Goal: Information Seeking & Learning: Learn about a topic

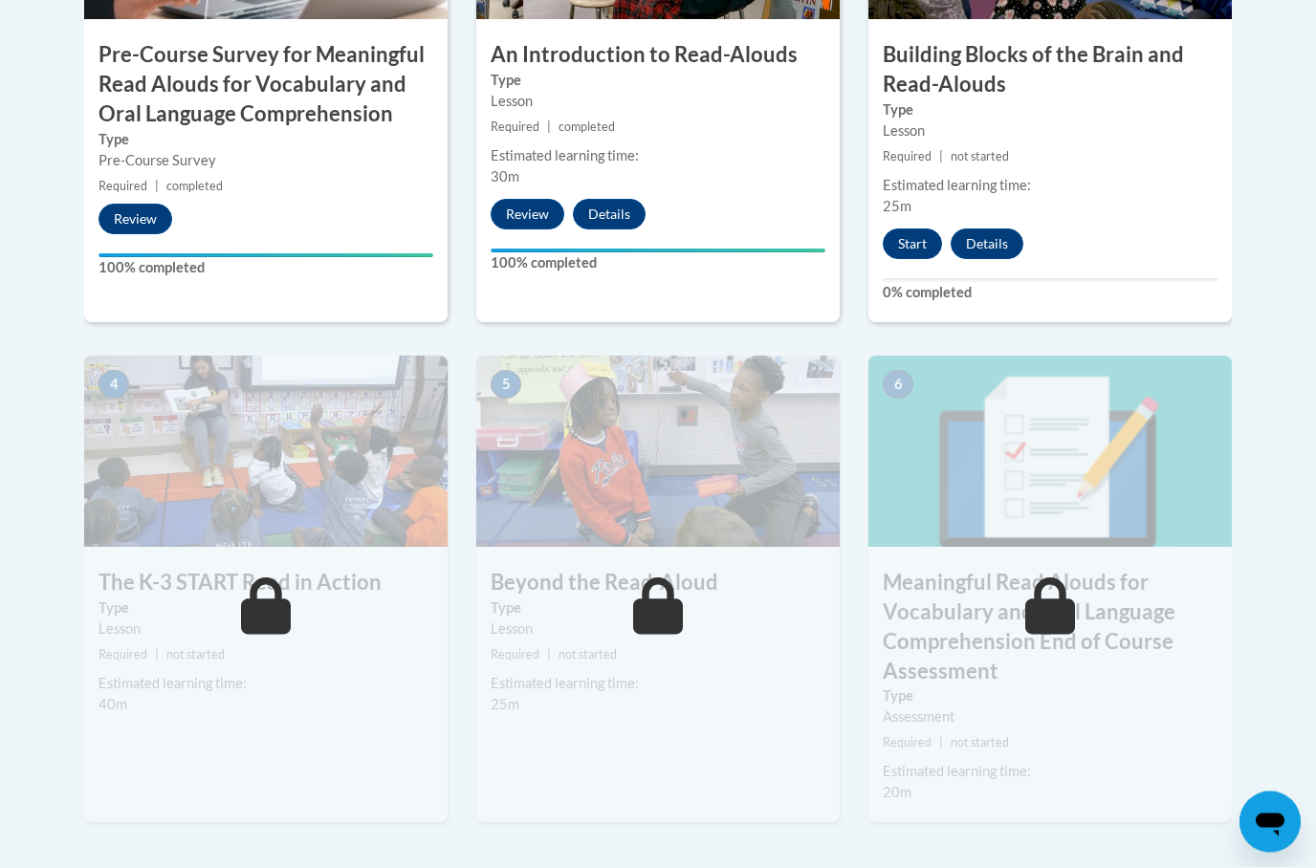
scroll to position [866, 0]
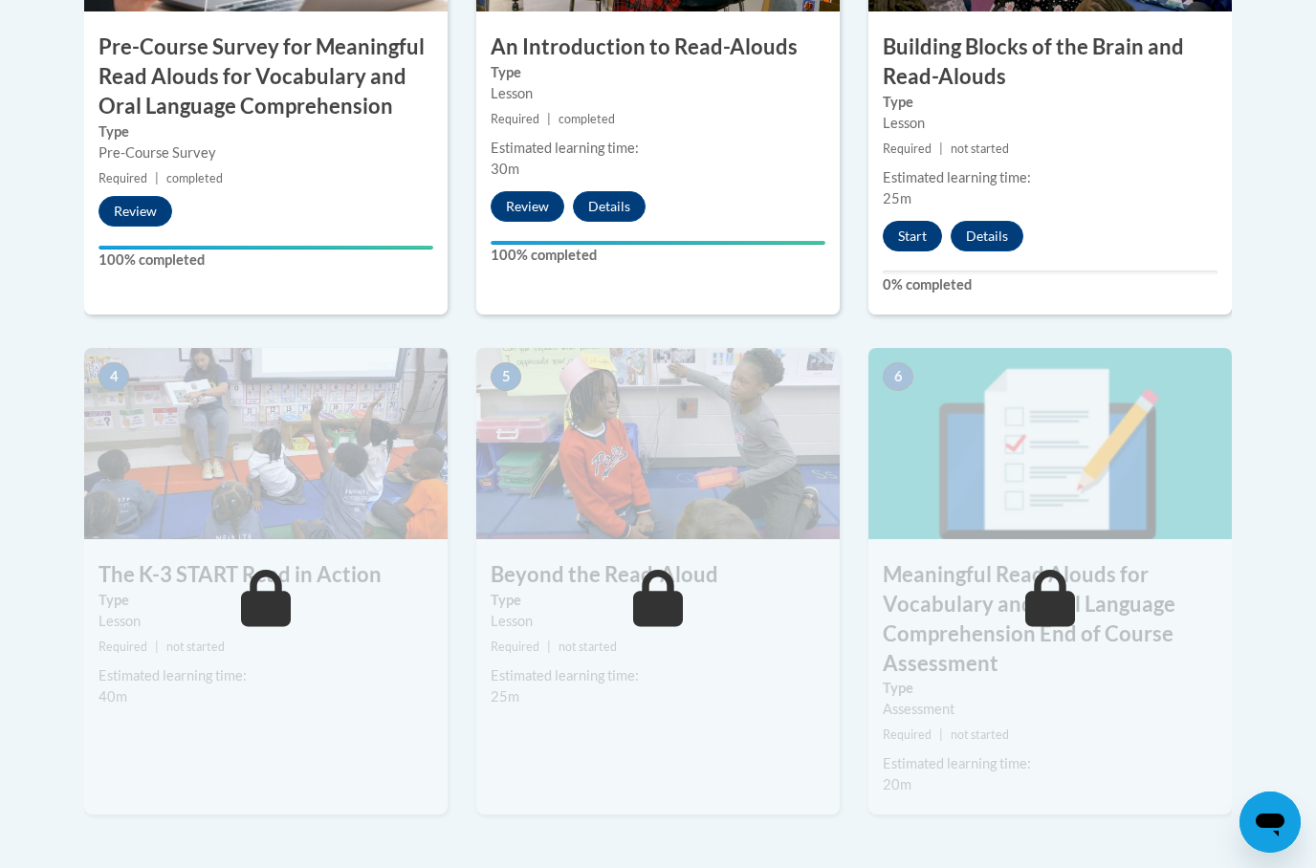
click at [925, 235] on button "Start" at bounding box center [911, 236] width 59 height 31
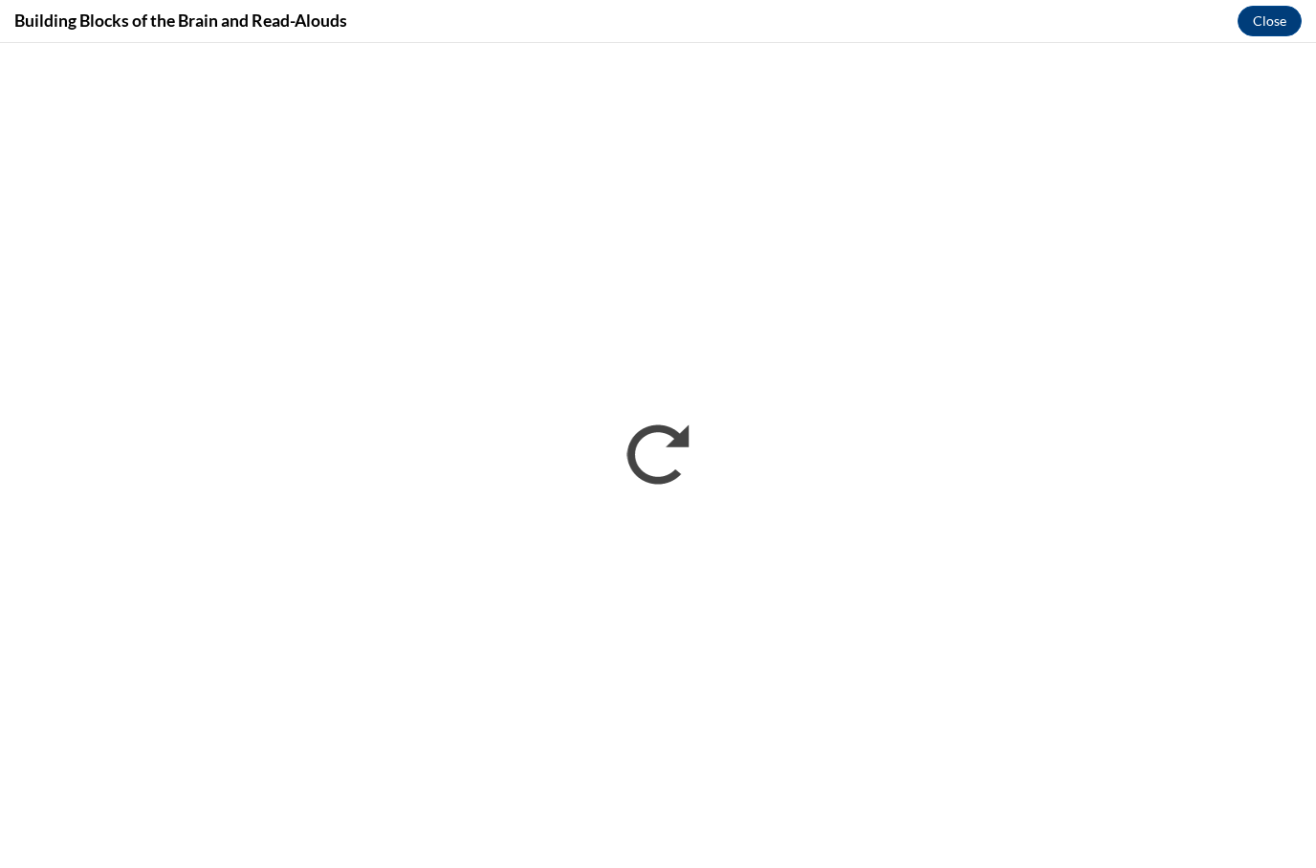
scroll to position [0, 0]
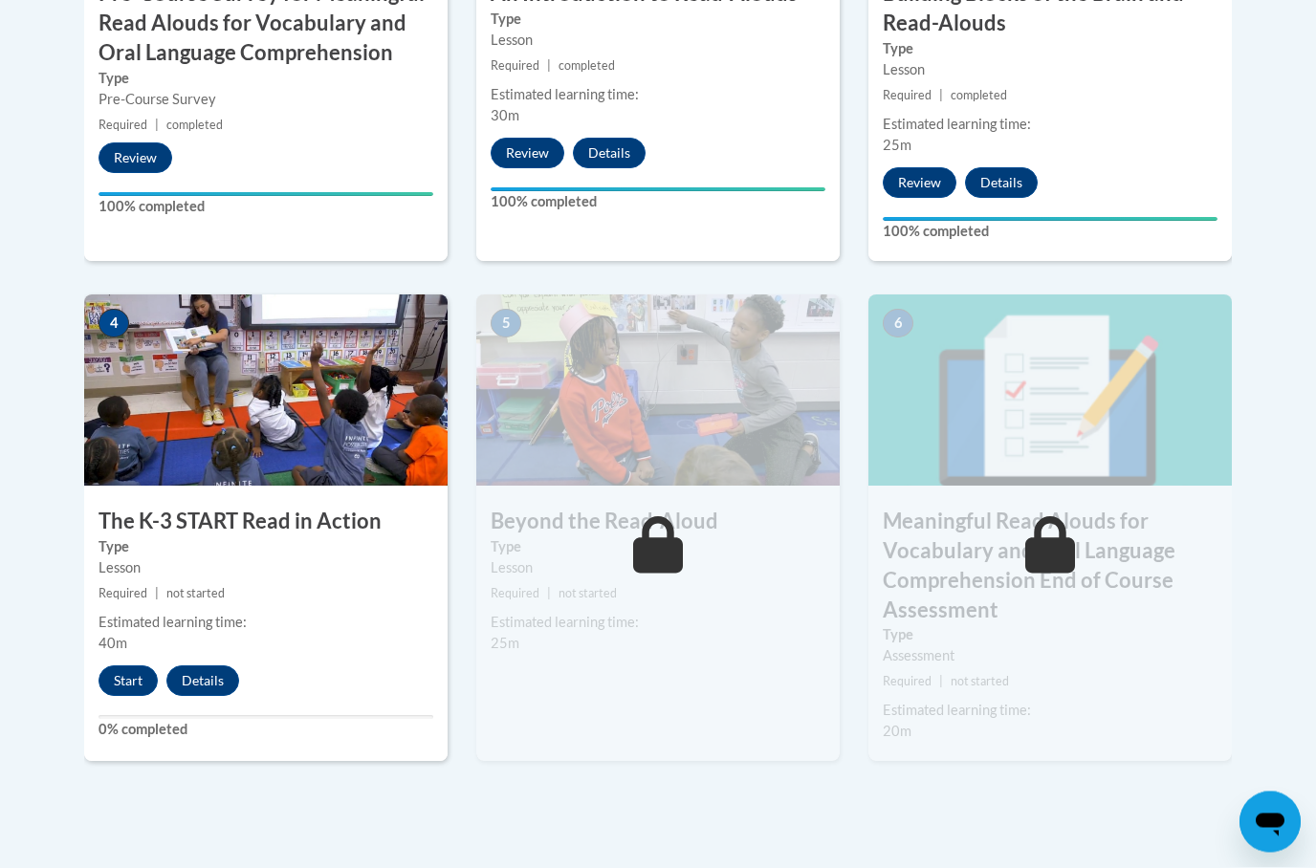
scroll to position [927, 0]
